Goal: Information Seeking & Learning: Compare options

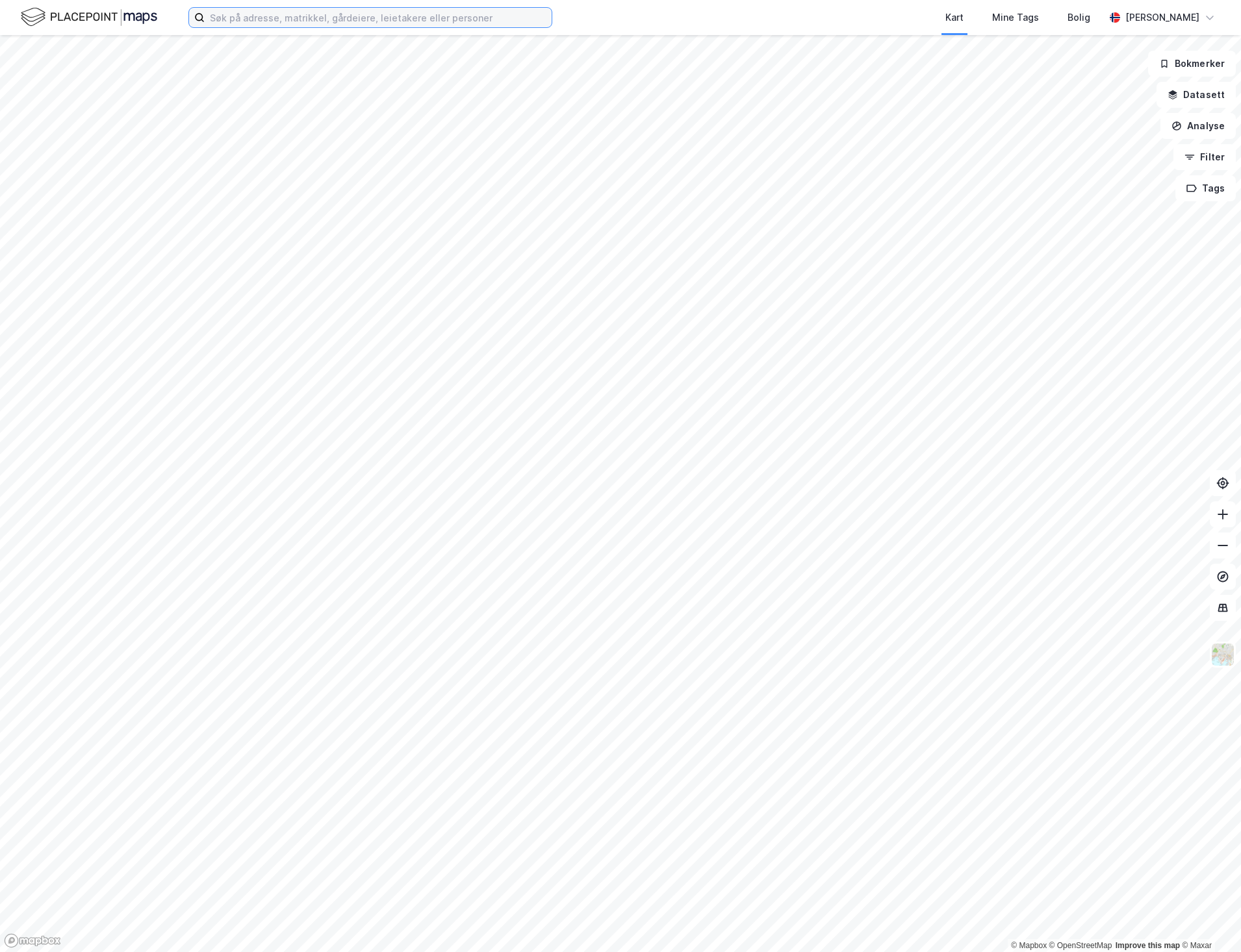
click at [316, 24] on input at bounding box center [378, 17] width 347 height 20
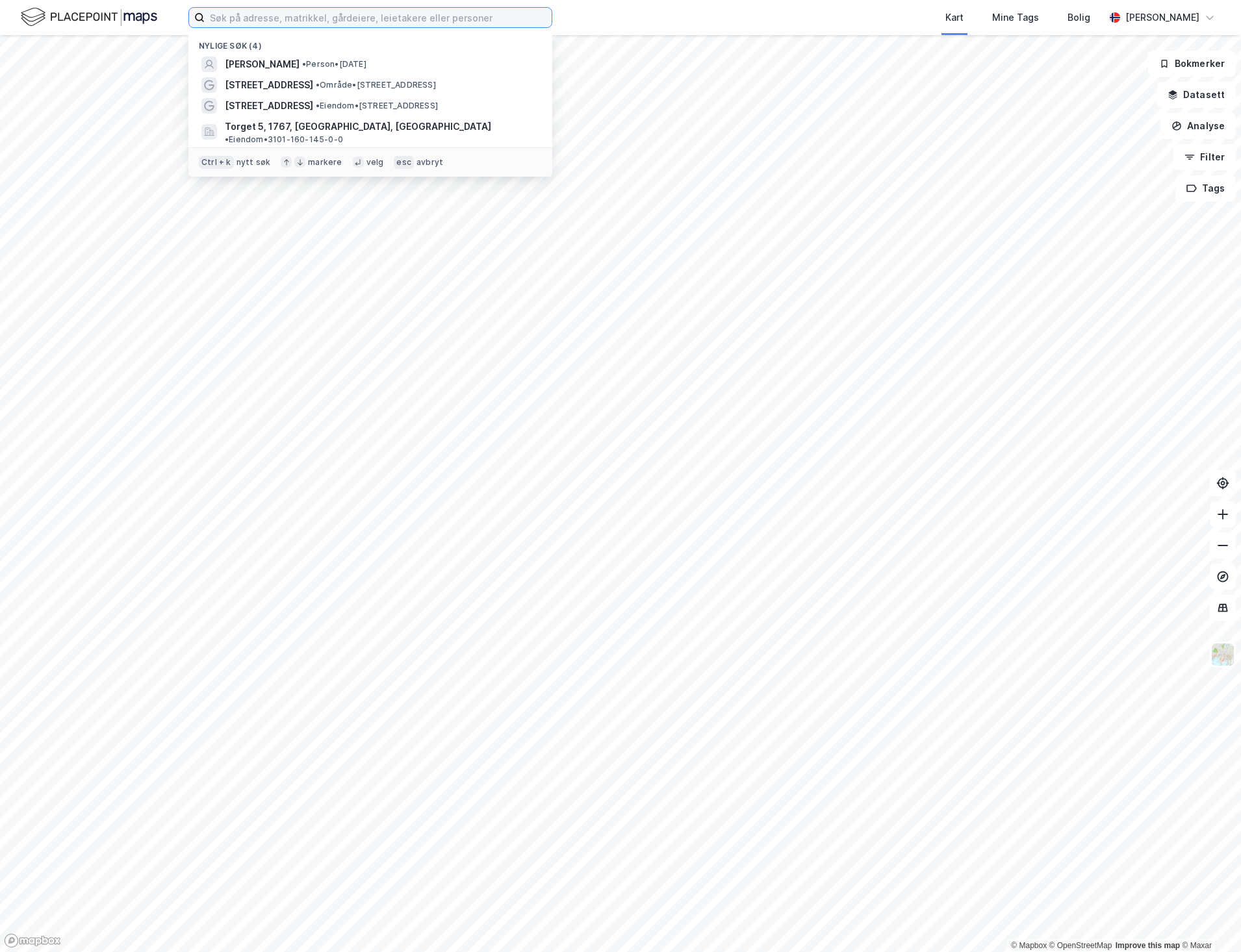
paste input "Storgata 33"
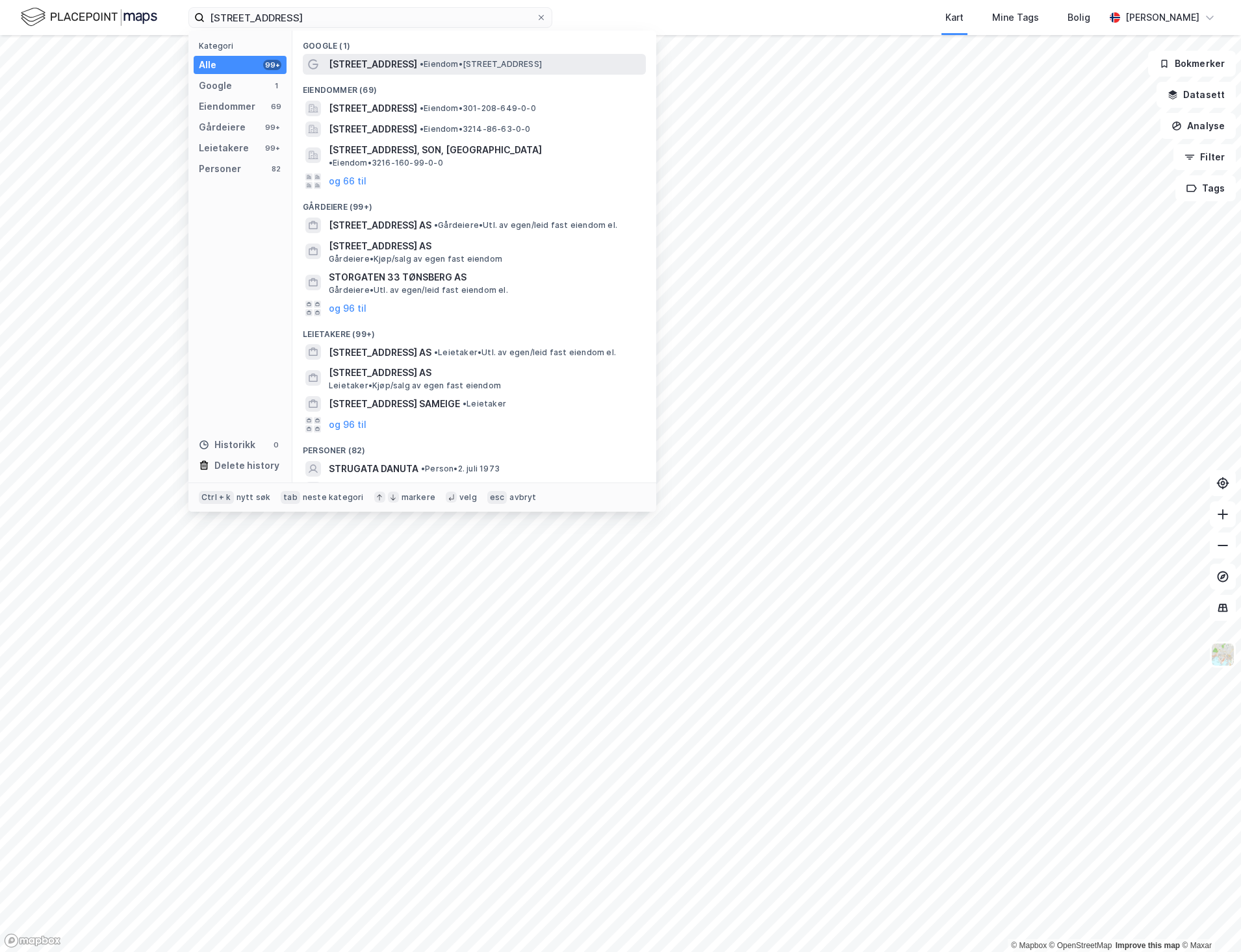
click at [457, 69] on span "• Eiendom • Storgata 33, 0184 Oslo" at bounding box center [481, 64] width 122 height 11
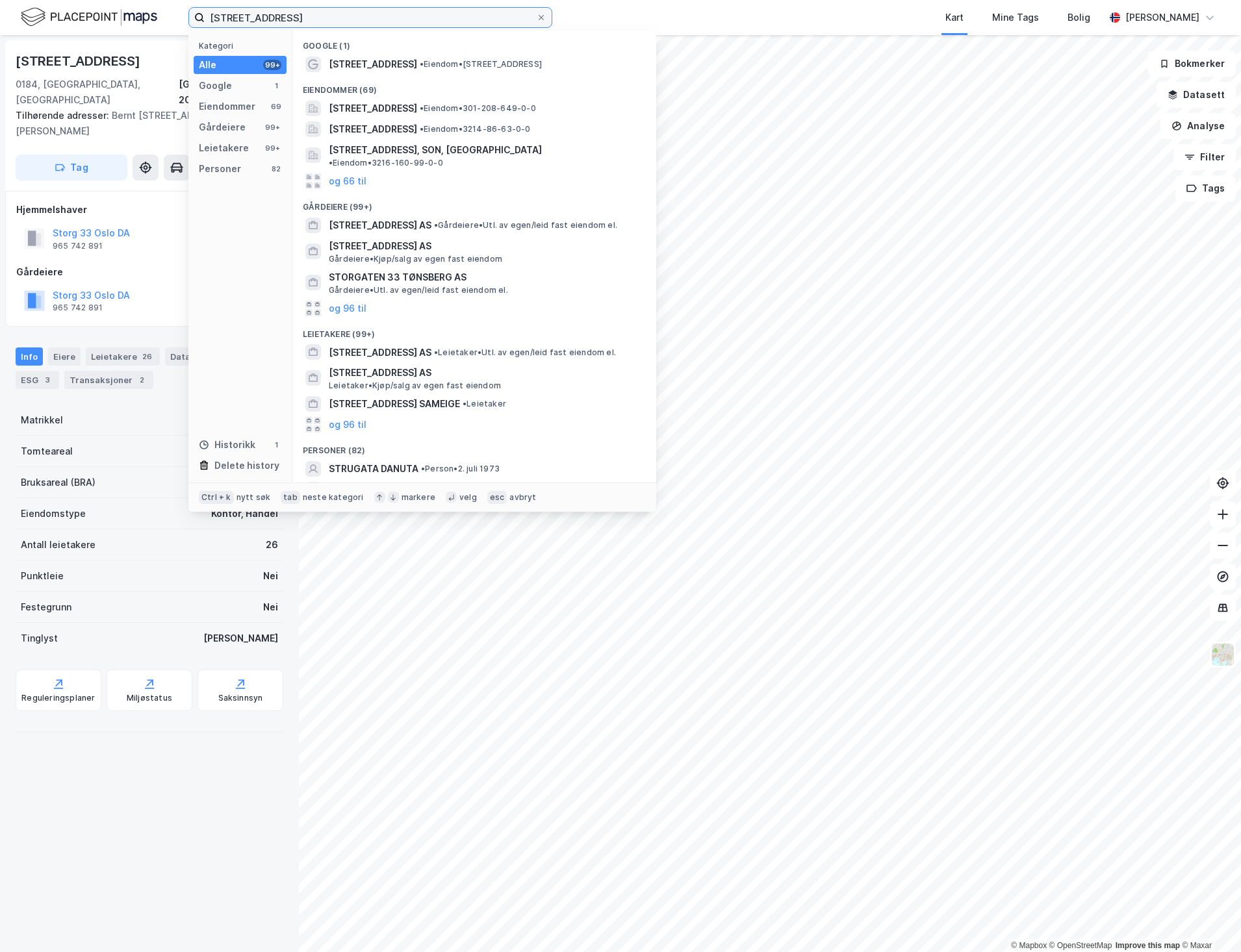
click at [372, 20] on input "Storgata 33" at bounding box center [371, 17] width 332 height 20
paste input "Hammersborggata 9"
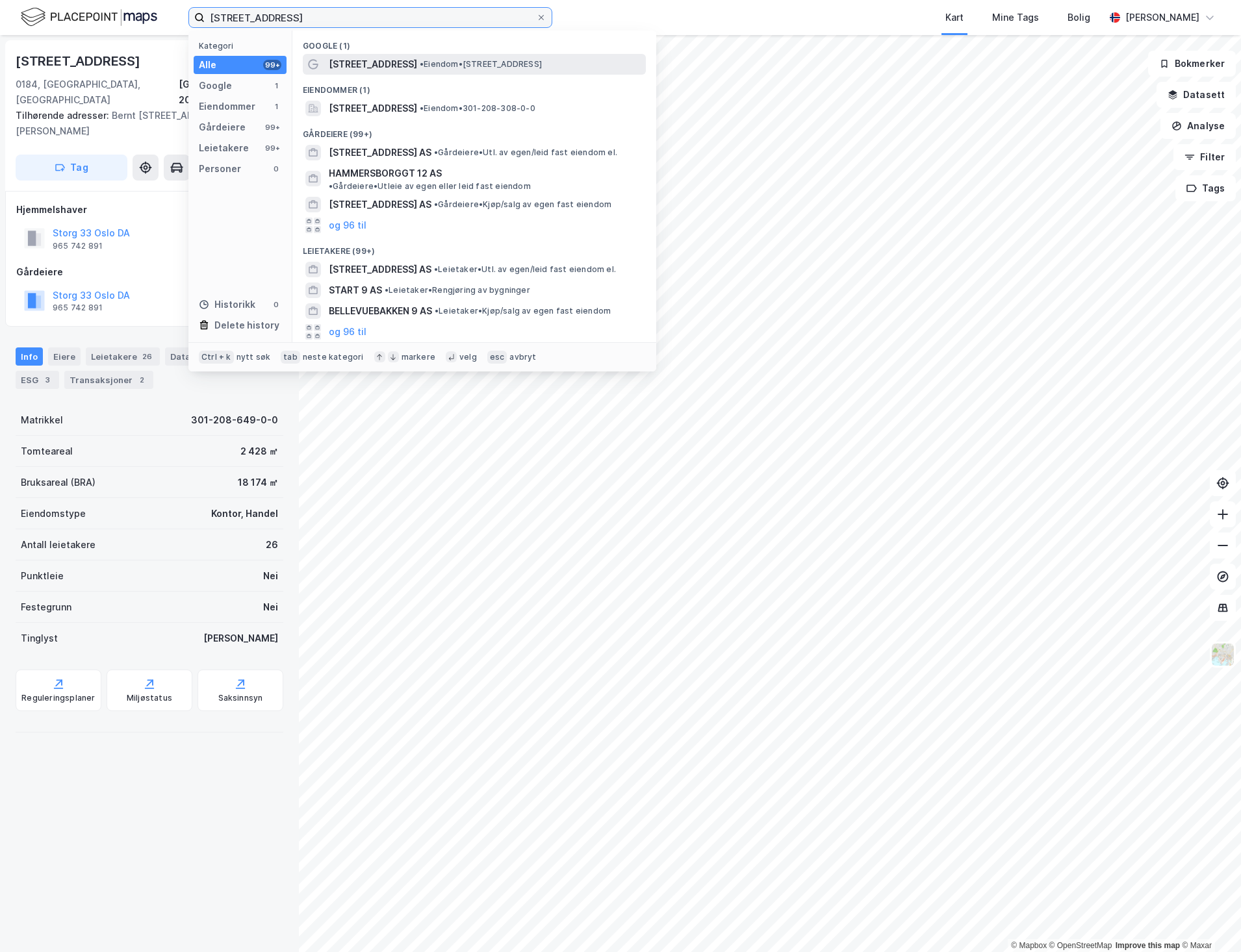
type input "Hammersborggata 9"
click at [448, 69] on span "• Eiendom • Hammersborggata 9, 0181 Oslo" at bounding box center [481, 64] width 122 height 11
